Goal: Task Accomplishment & Management: Manage account settings

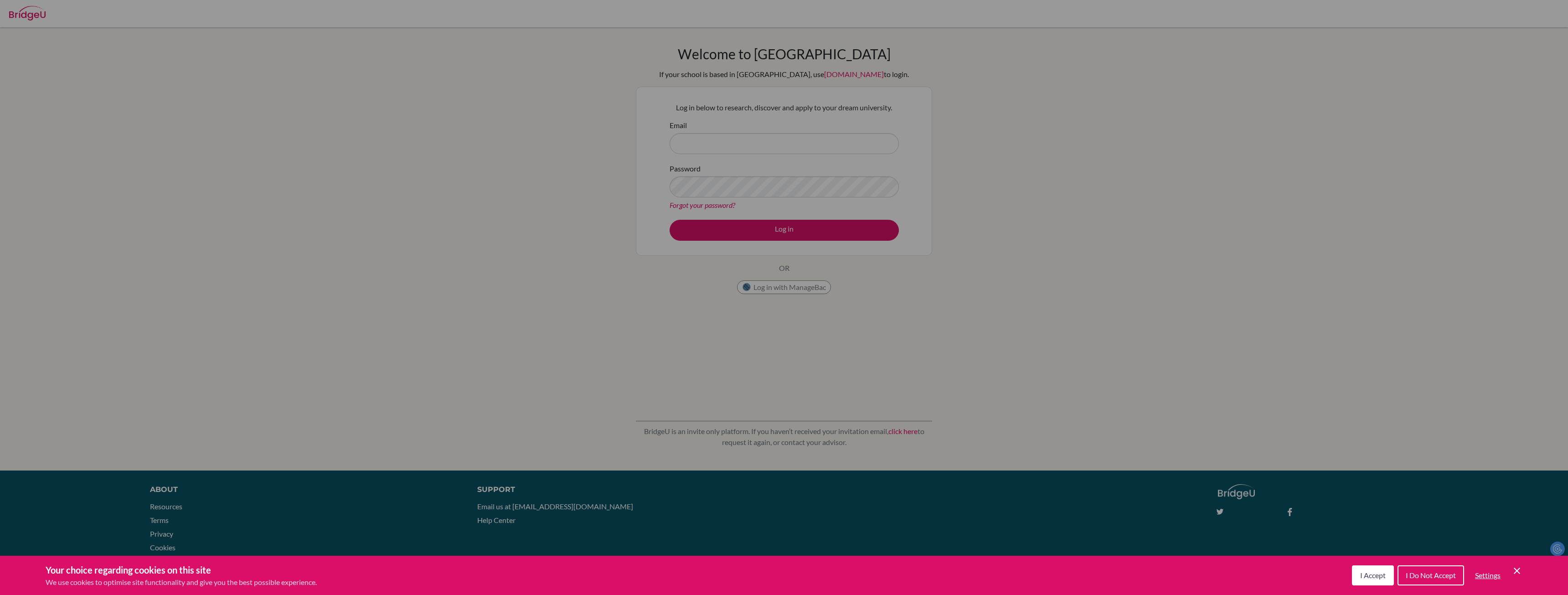
click at [1374, 575] on span "I Accept" at bounding box center [1373, 576] width 26 height 9
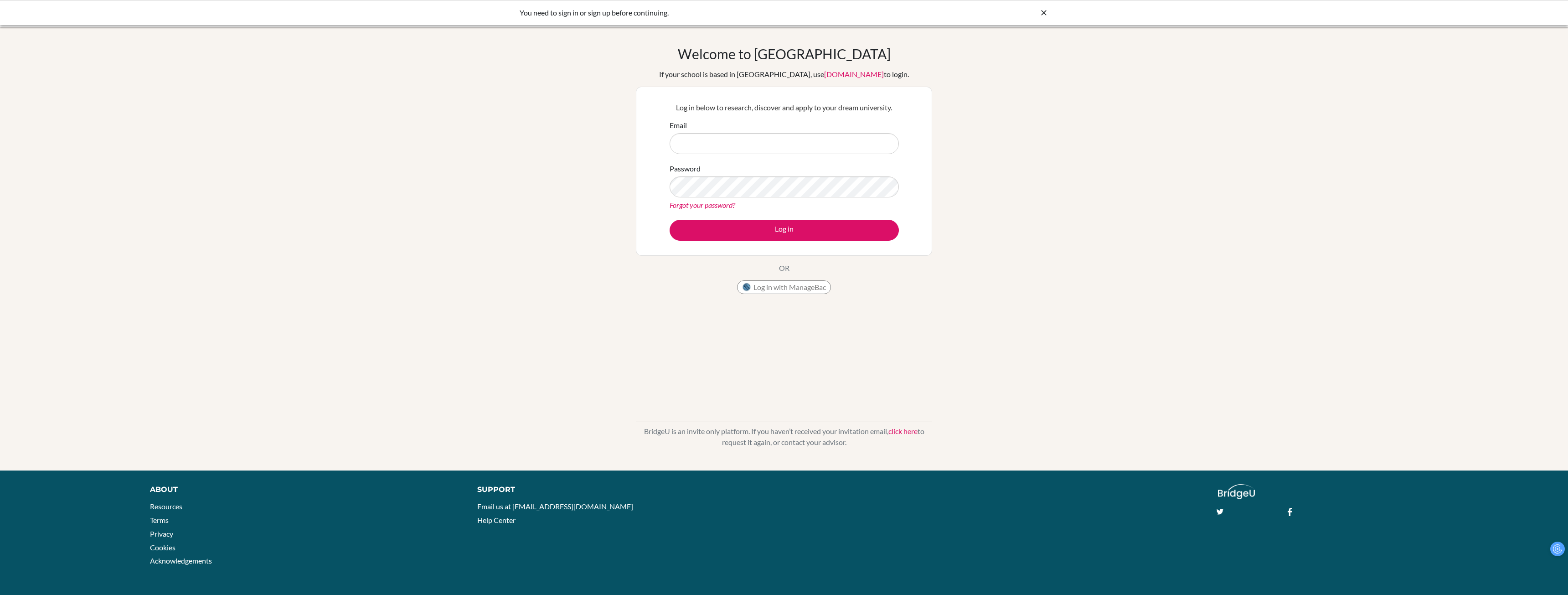
click at [734, 143] on input "Email" at bounding box center [784, 144] width 229 height 21
type input "aaron.roscoe@students.aobajapan.jp"
click at [718, 206] on link "Forgot your password?" at bounding box center [702, 205] width 66 height 9
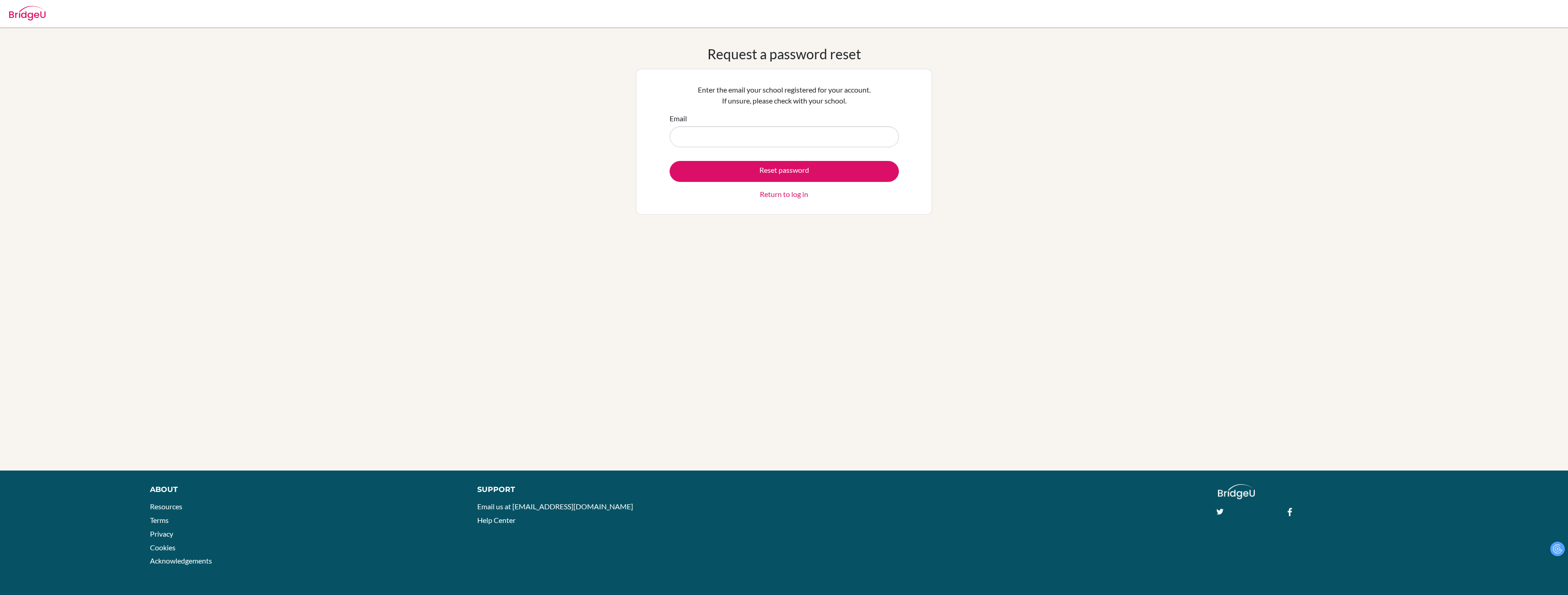
click at [730, 141] on input "Email" at bounding box center [784, 136] width 229 height 21
type input "aaron.roscoe@students.aobajapan.jp"
click at [735, 171] on button "Reset password" at bounding box center [784, 171] width 229 height 21
